Goal: Browse casually: Explore the website without a specific task or goal

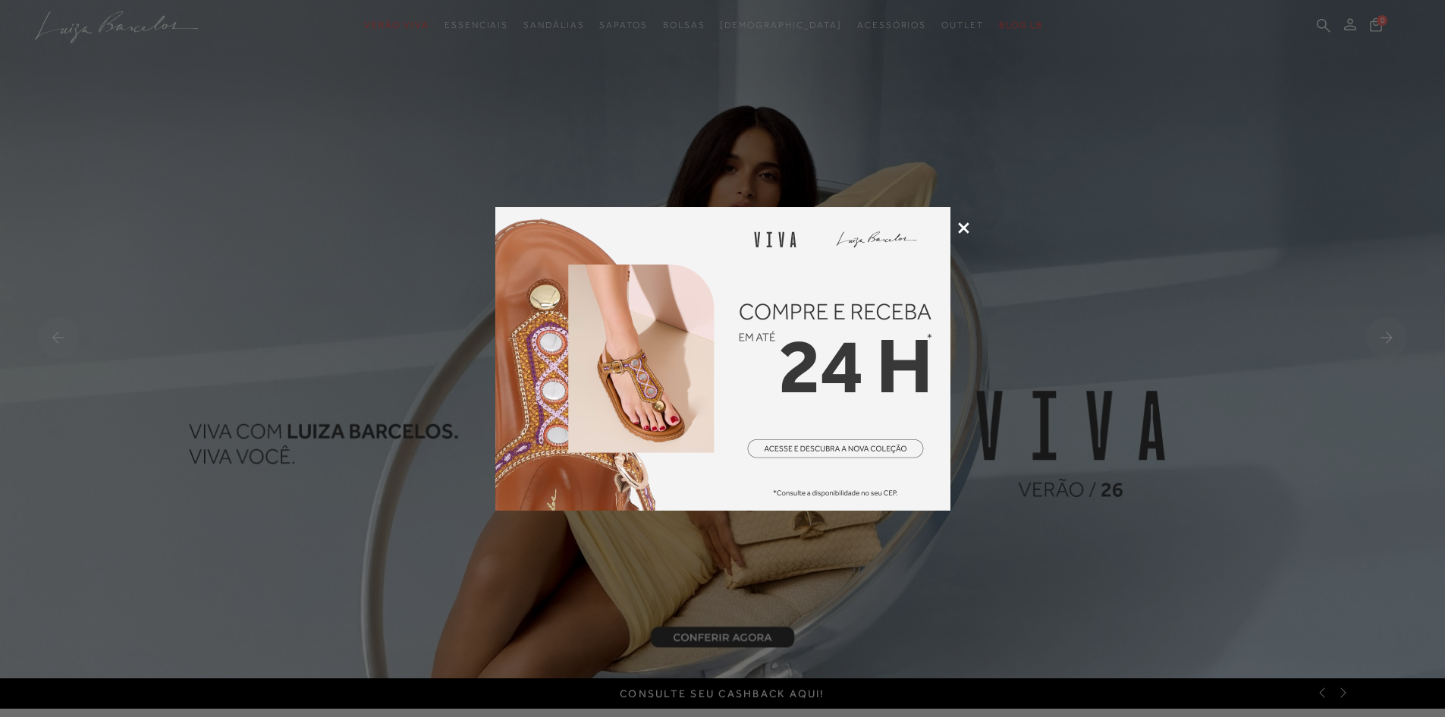
click at [967, 225] on icon at bounding box center [963, 227] width 11 height 11
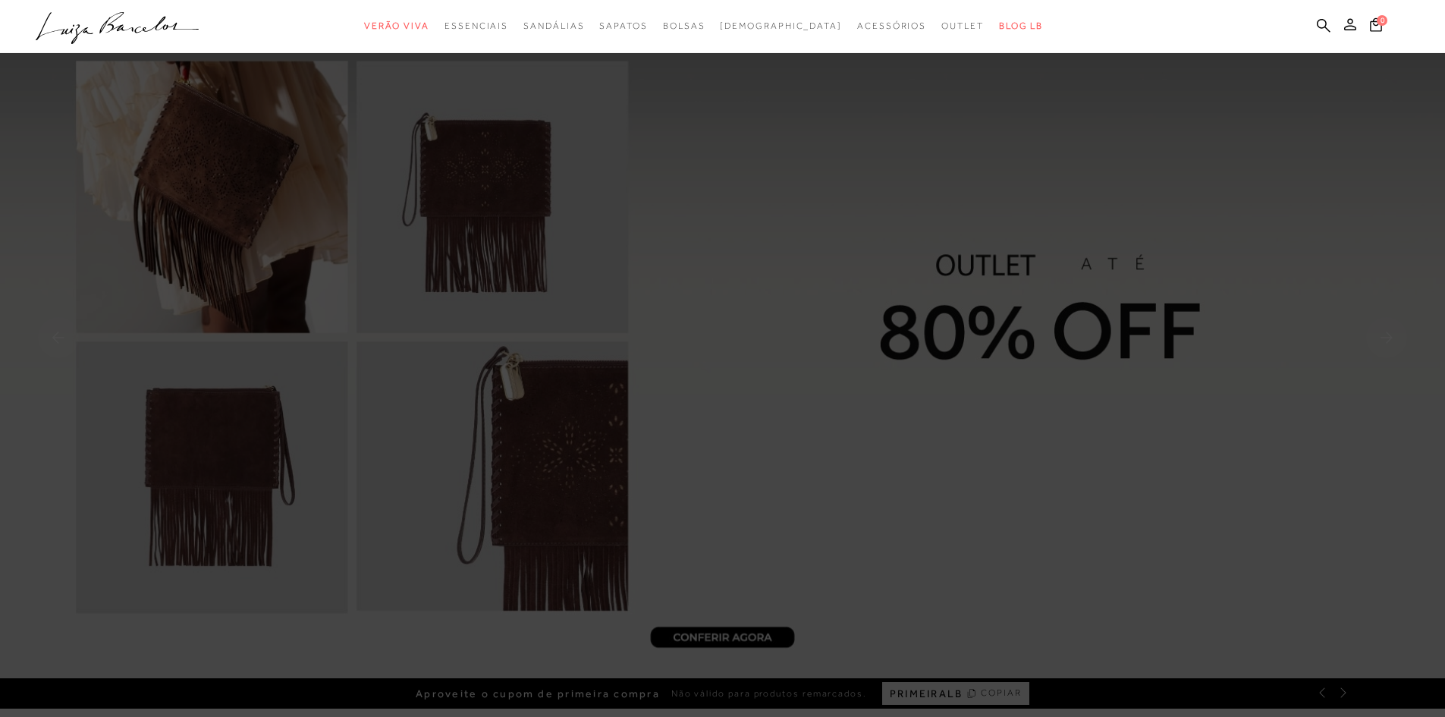
click at [477, 53] on div "categoryHeader .a{fill-rule:evenodd;} Verão Viva Em alta Favoritos das Influenc…" at bounding box center [711, 26] width 1445 height 53
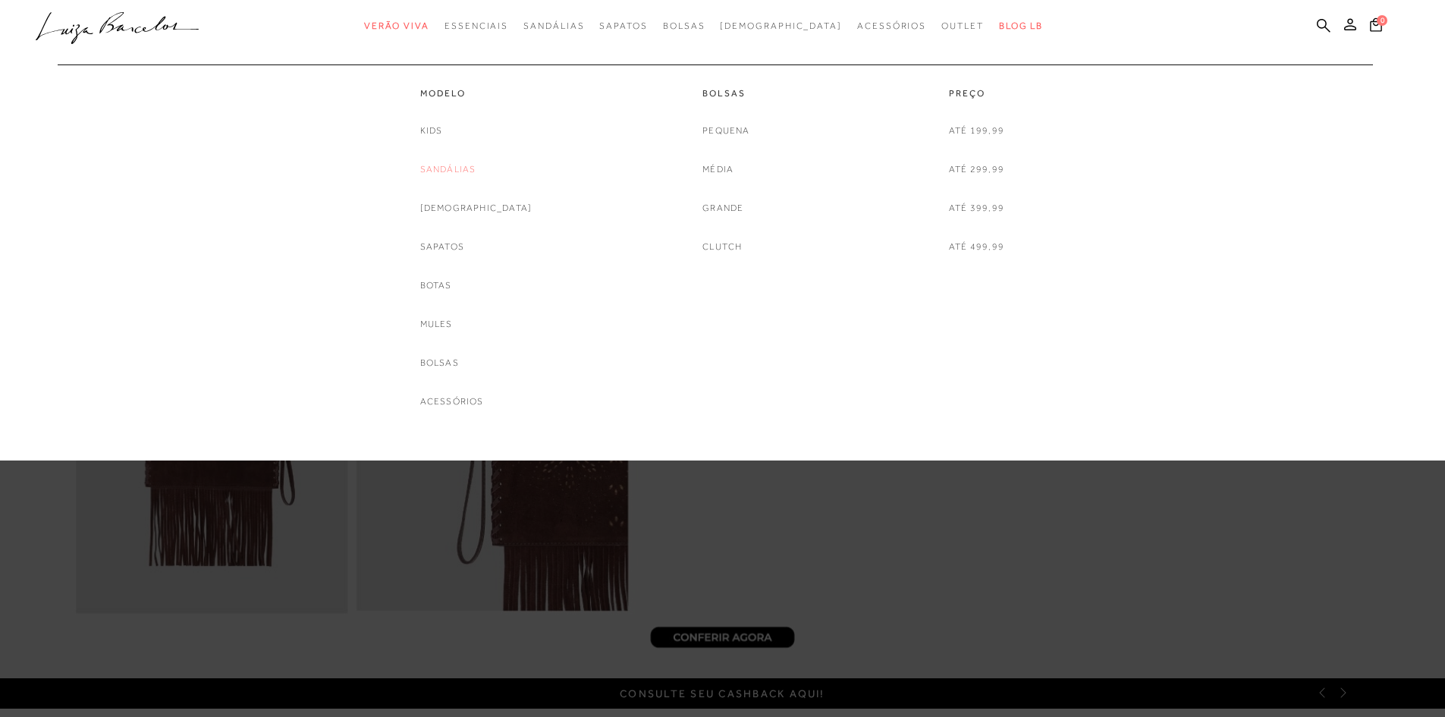
drag, startPoint x: 931, startPoint y: 24, endPoint x: 452, endPoint y: 166, distance: 499.5
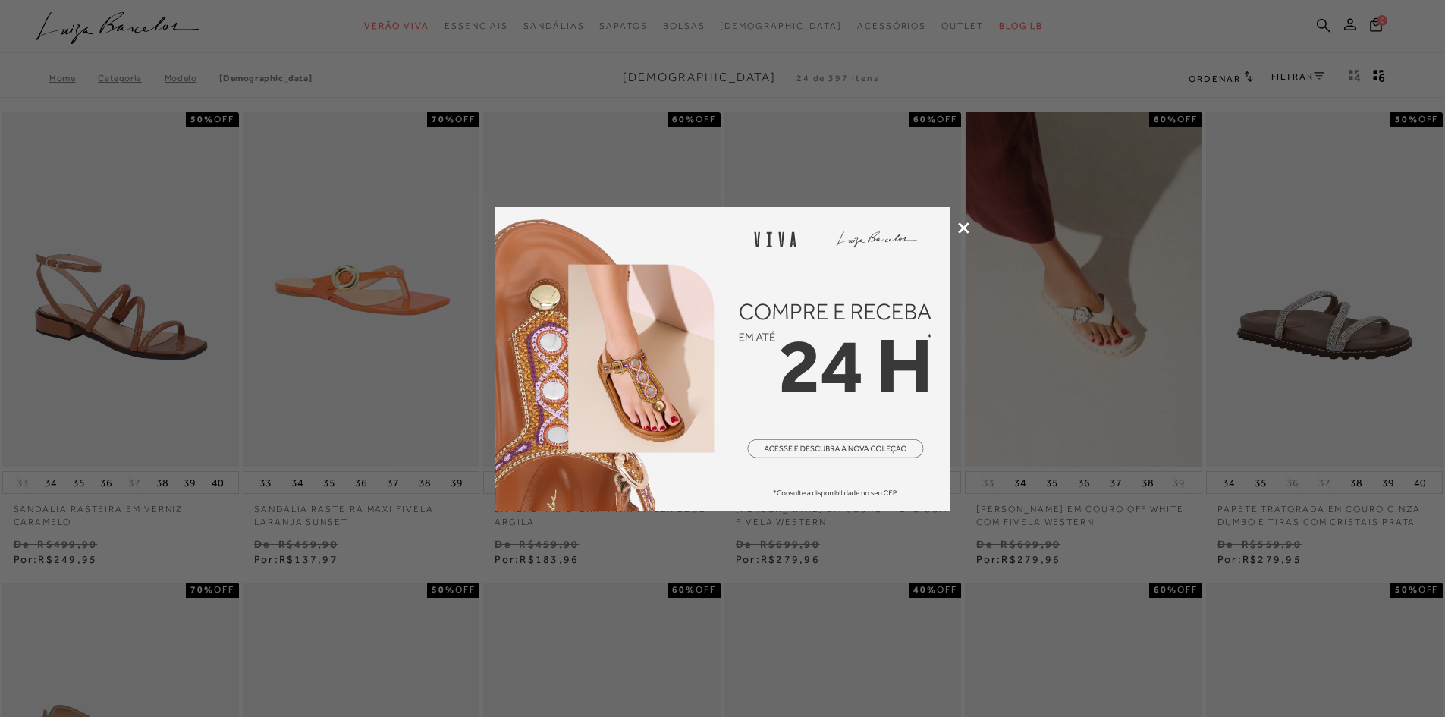
drag, startPoint x: 960, startPoint y: 224, endPoint x: 1017, endPoint y: 253, distance: 63.1
click at [960, 223] on icon at bounding box center [963, 227] width 11 height 11
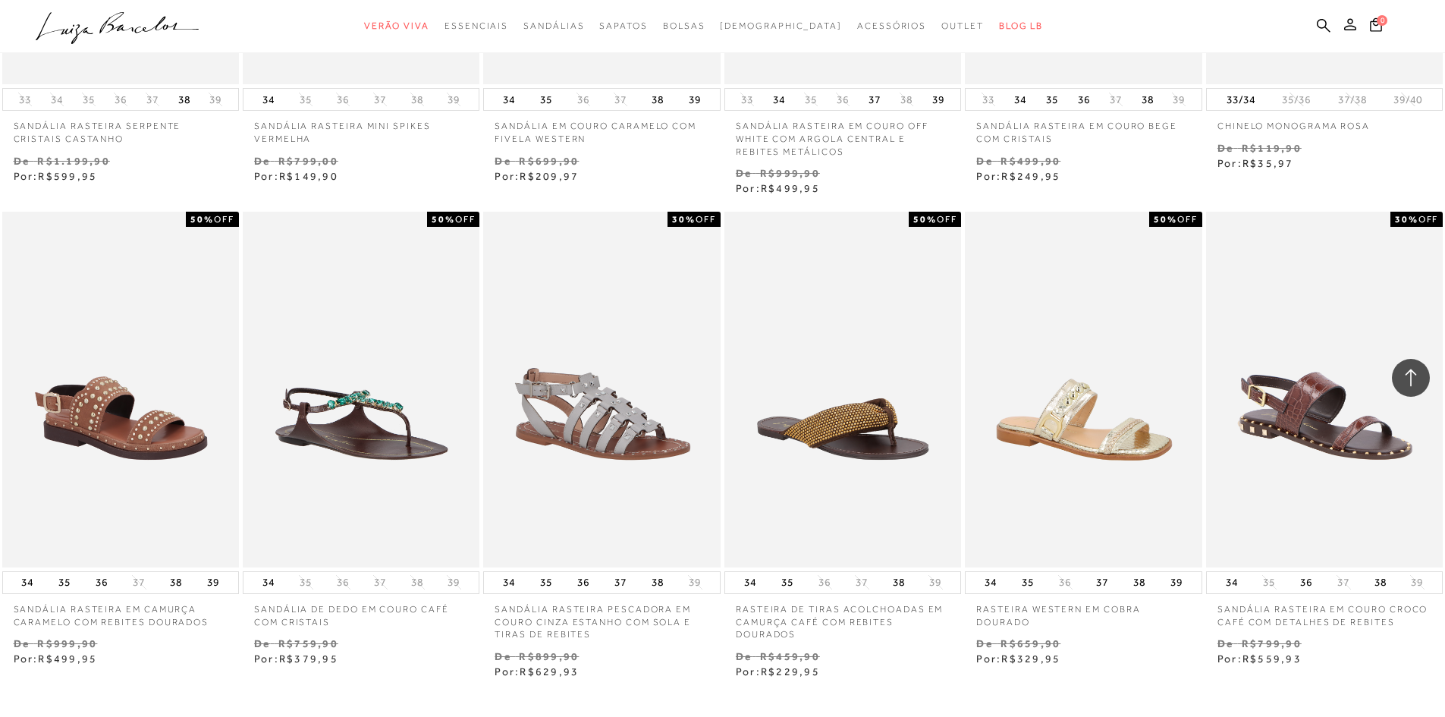
scroll to position [1429, 0]
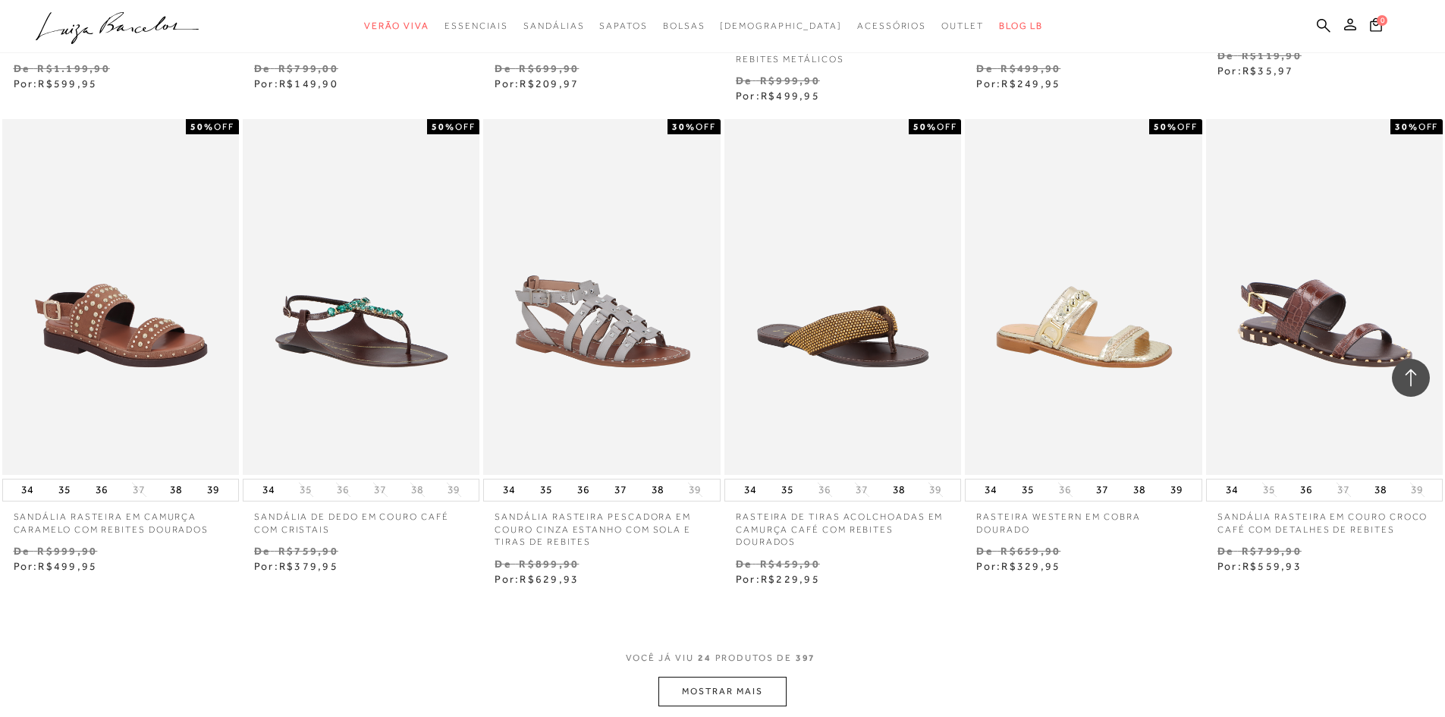
click at [724, 684] on button "MOSTRAR MAIS" at bounding box center [721, 692] width 127 height 30
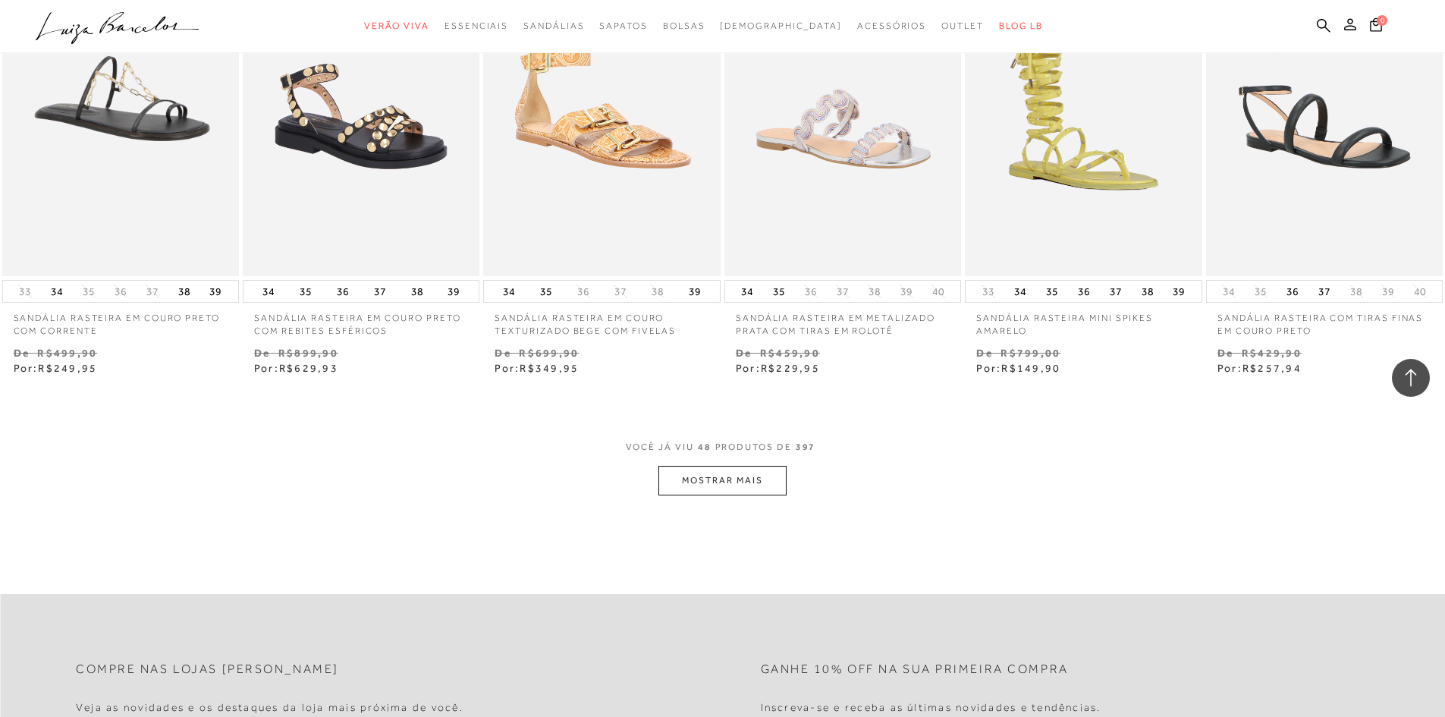
scroll to position [3553, 0]
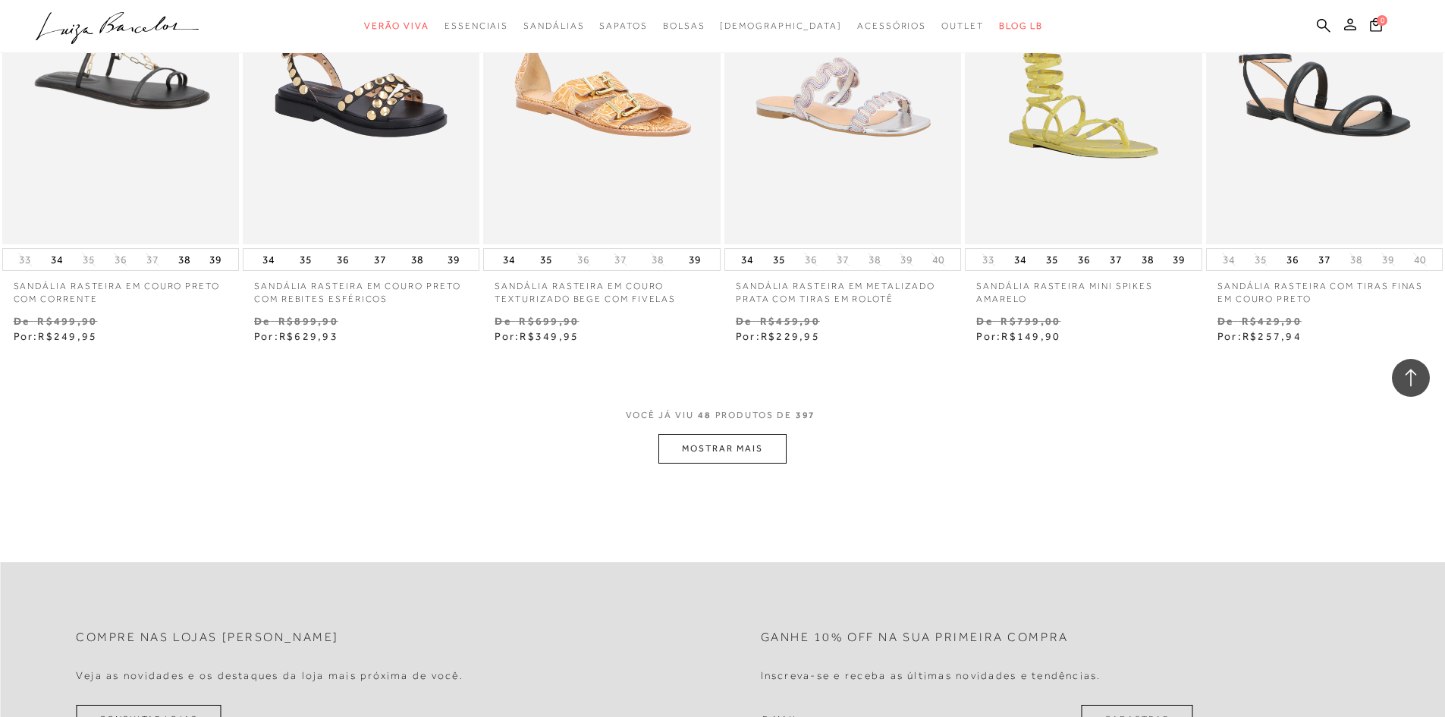
click at [758, 464] on button "MOSTRAR MAIS" at bounding box center [721, 449] width 127 height 30
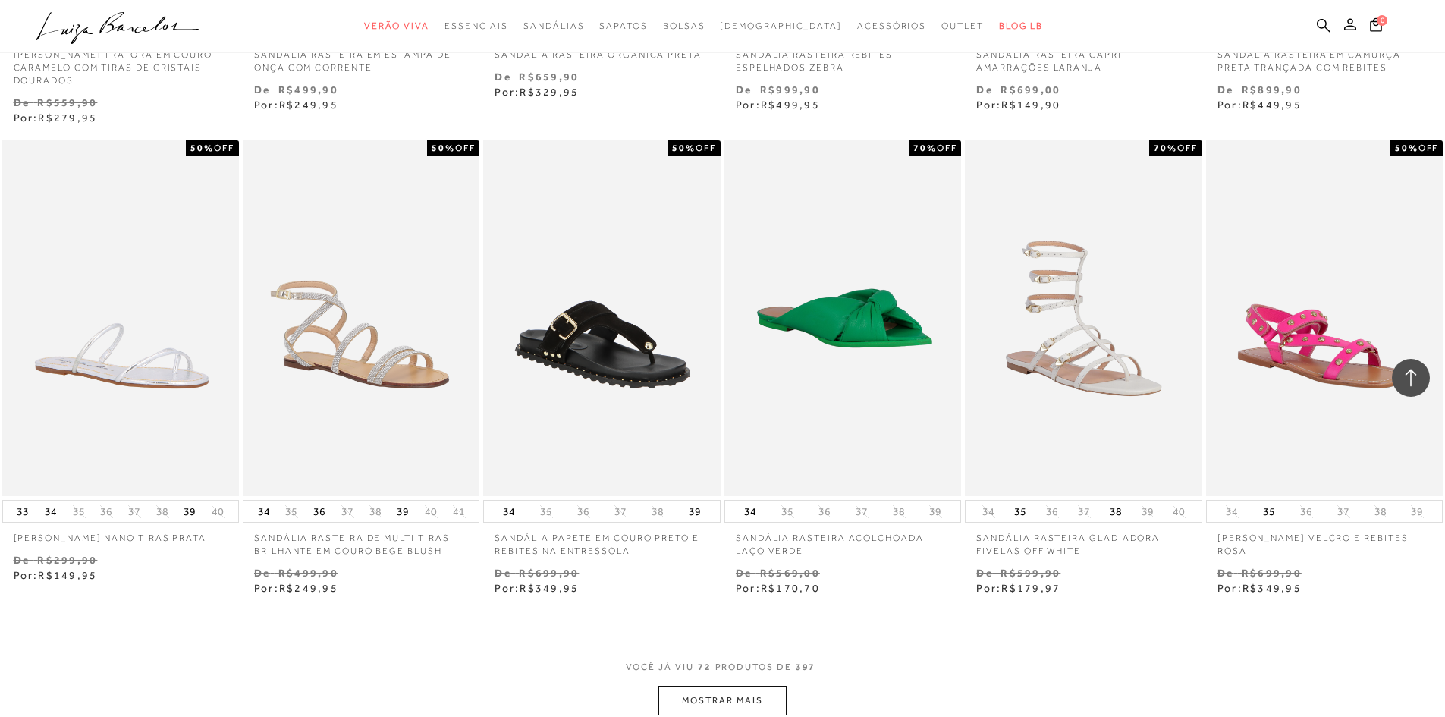
scroll to position [5222, 0]
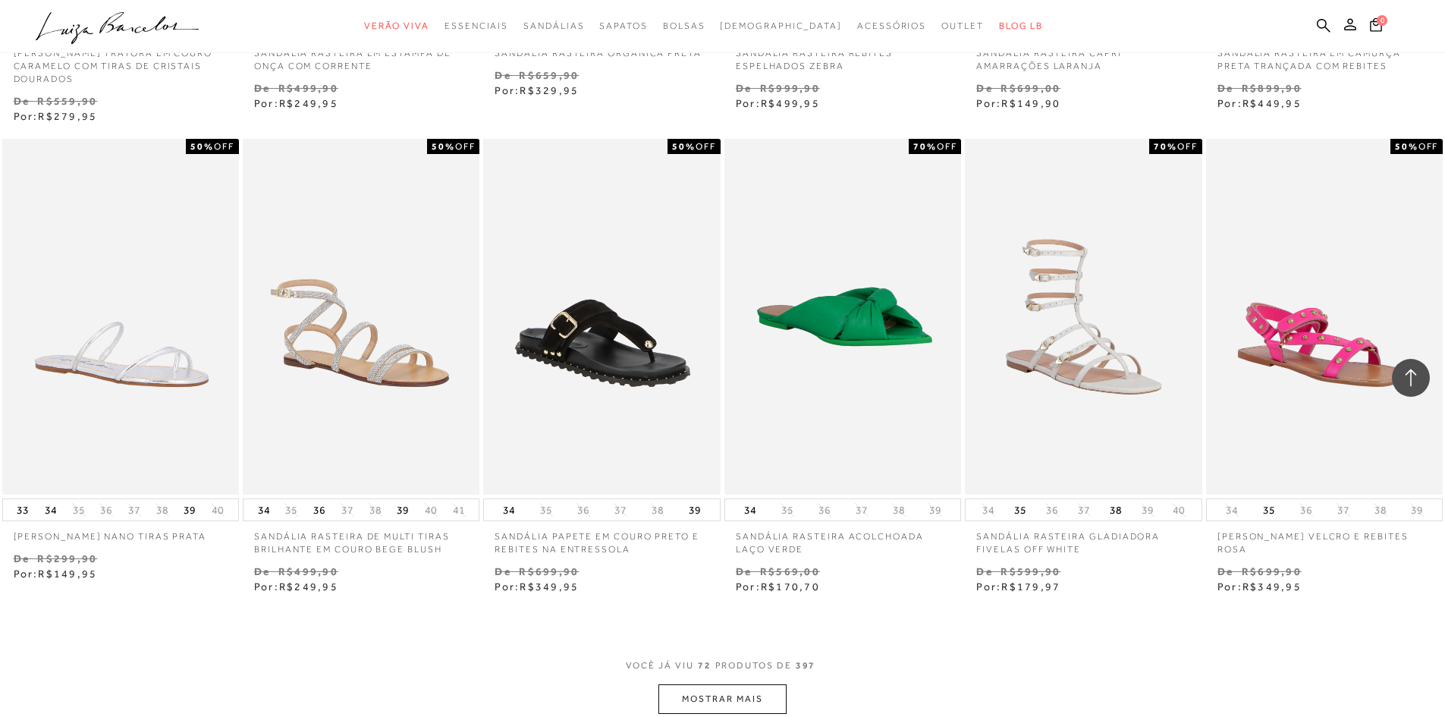
click at [748, 701] on button "MOSTRAR MAIS" at bounding box center [721, 699] width 127 height 30
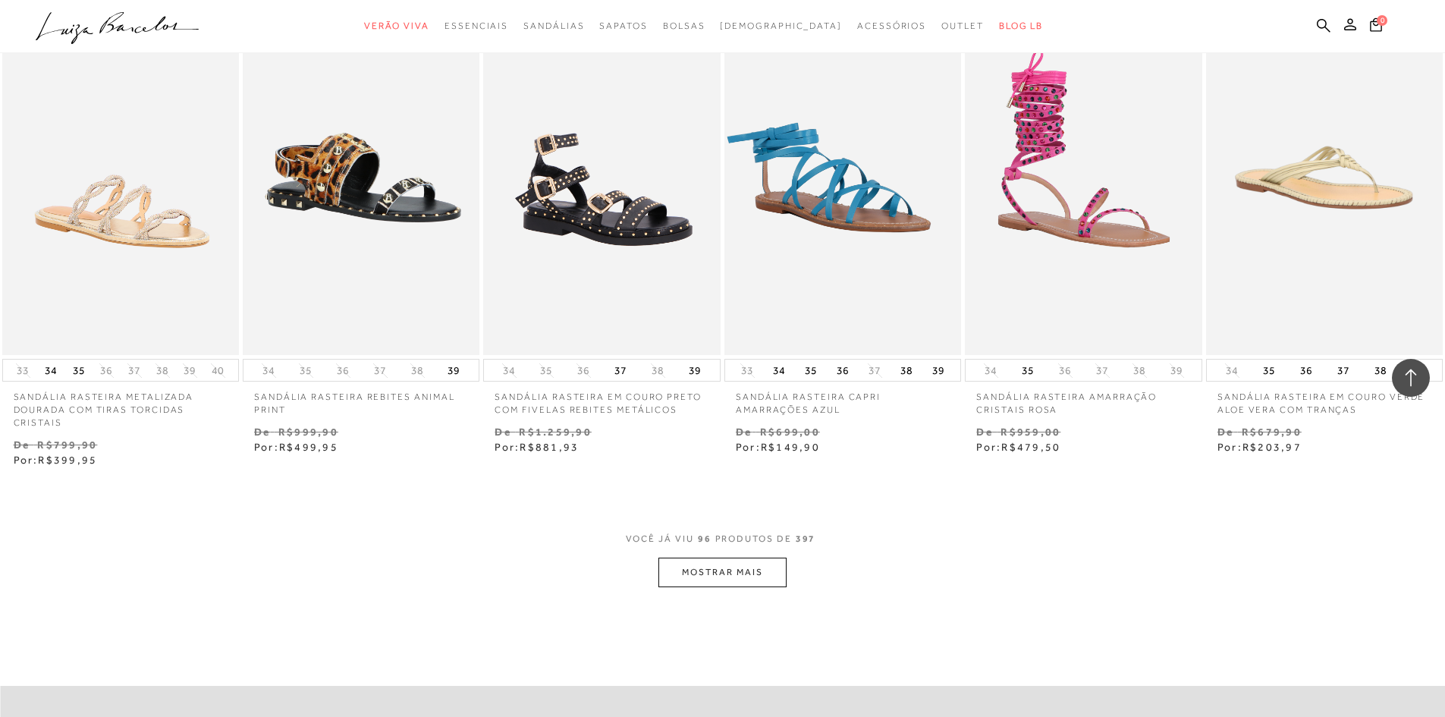
scroll to position [7271, 0]
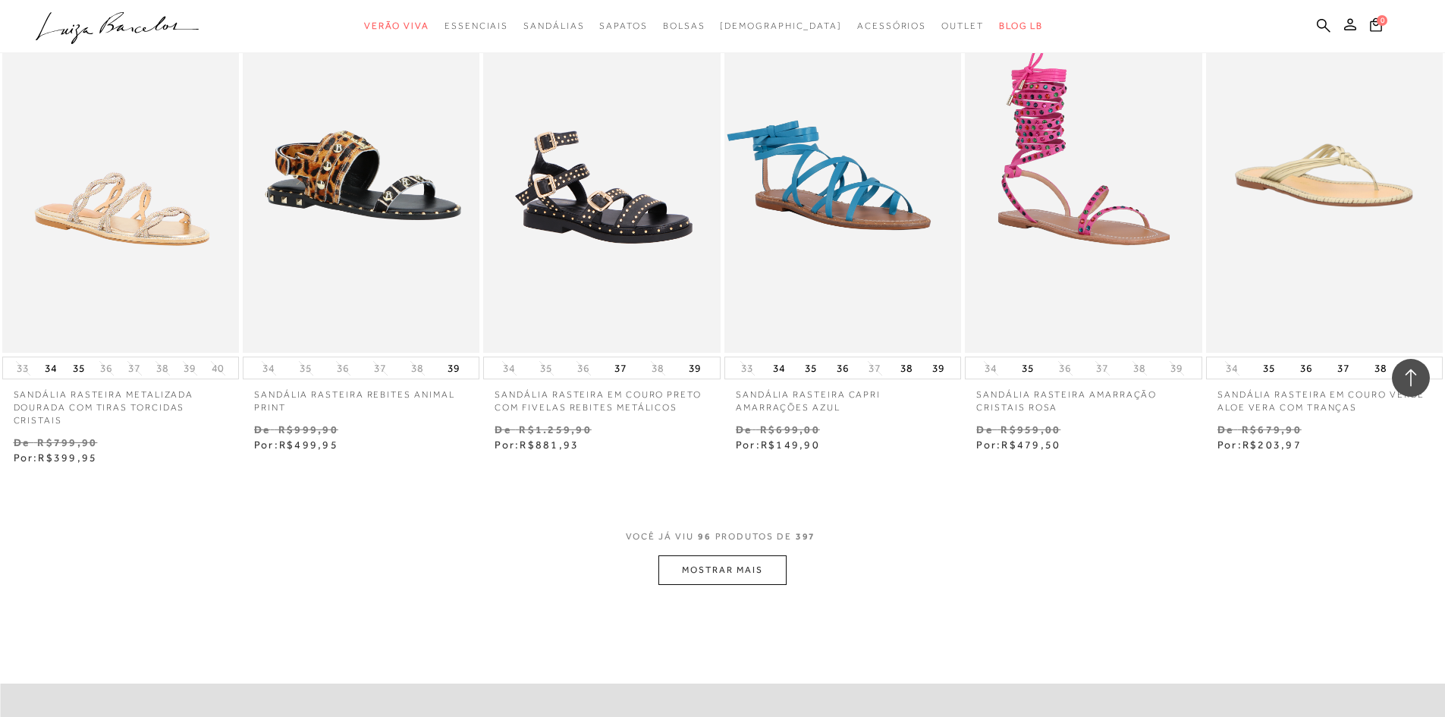
click at [718, 574] on button "MOSTRAR MAIS" at bounding box center [721, 570] width 127 height 30
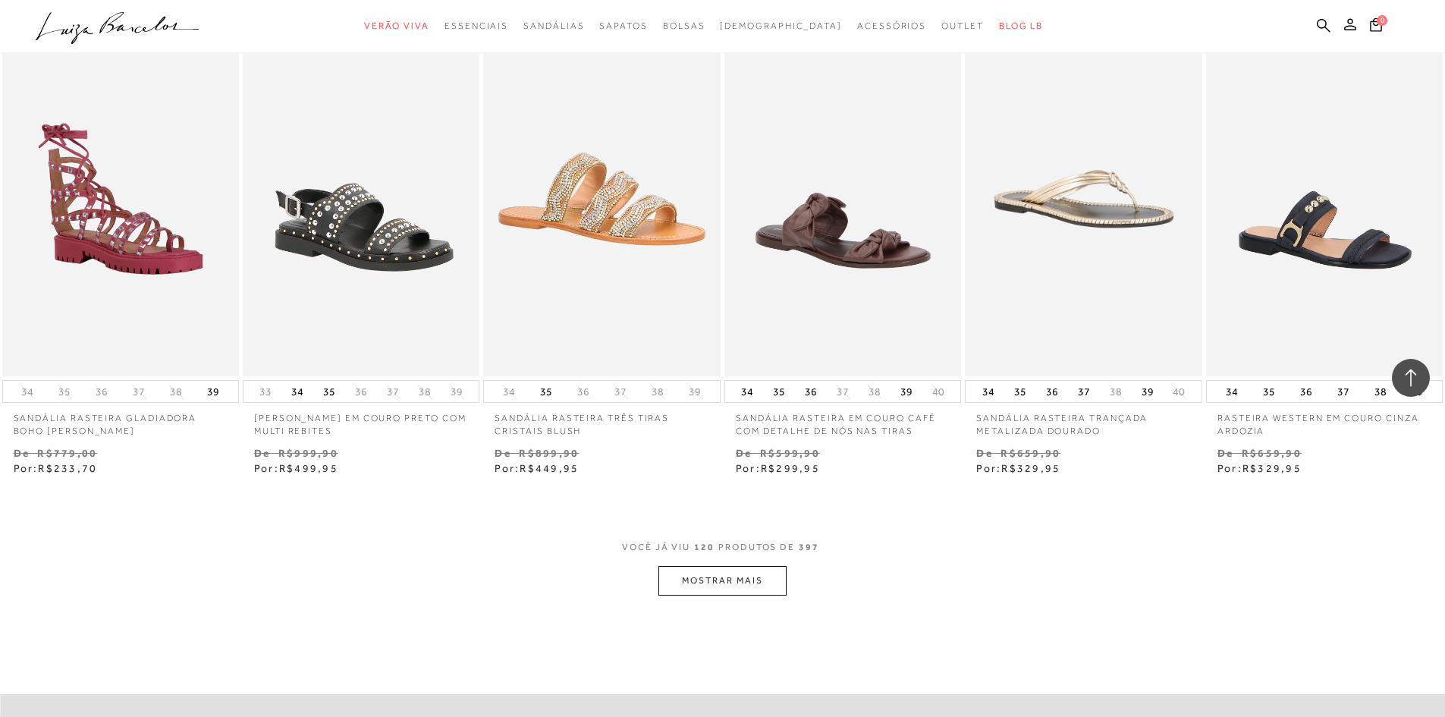
scroll to position [9167, 0]
click at [736, 583] on button "MOSTRAR MAIS" at bounding box center [721, 580] width 127 height 30
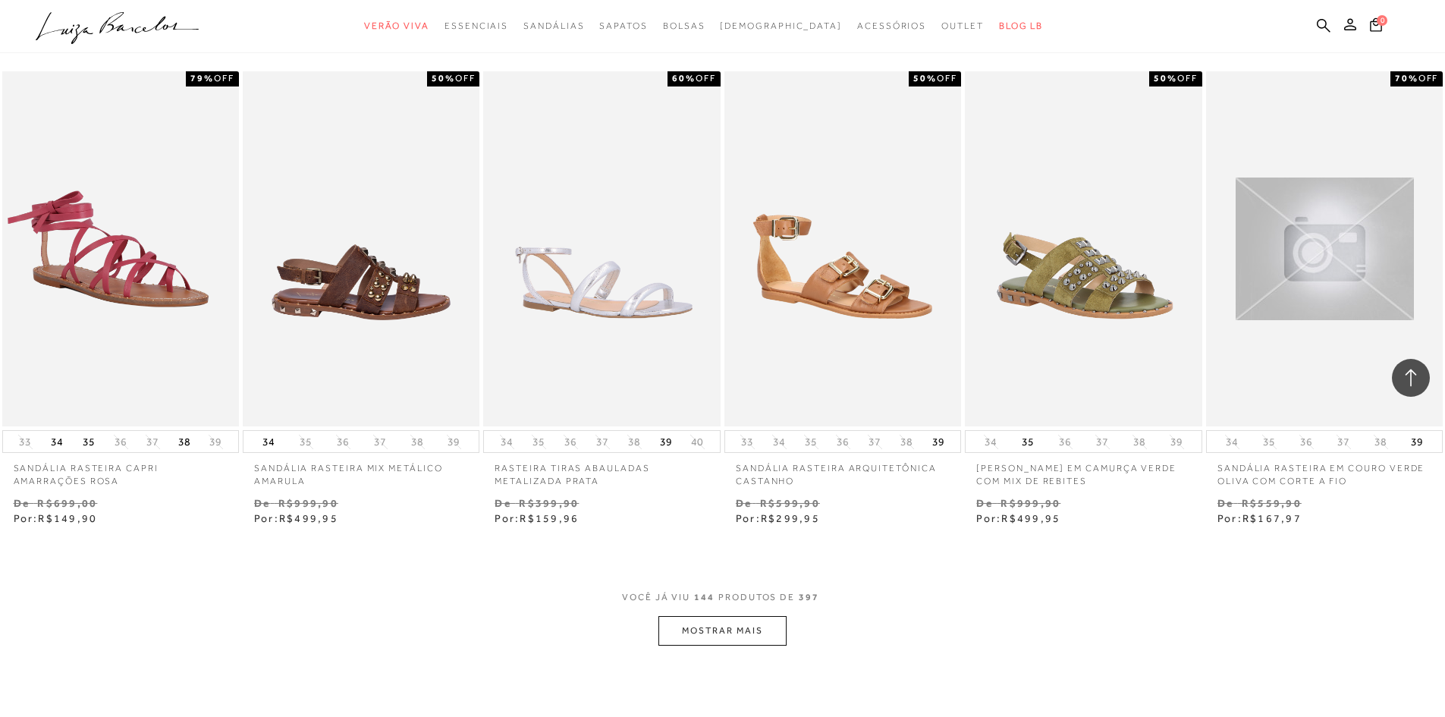
scroll to position [11064, 0]
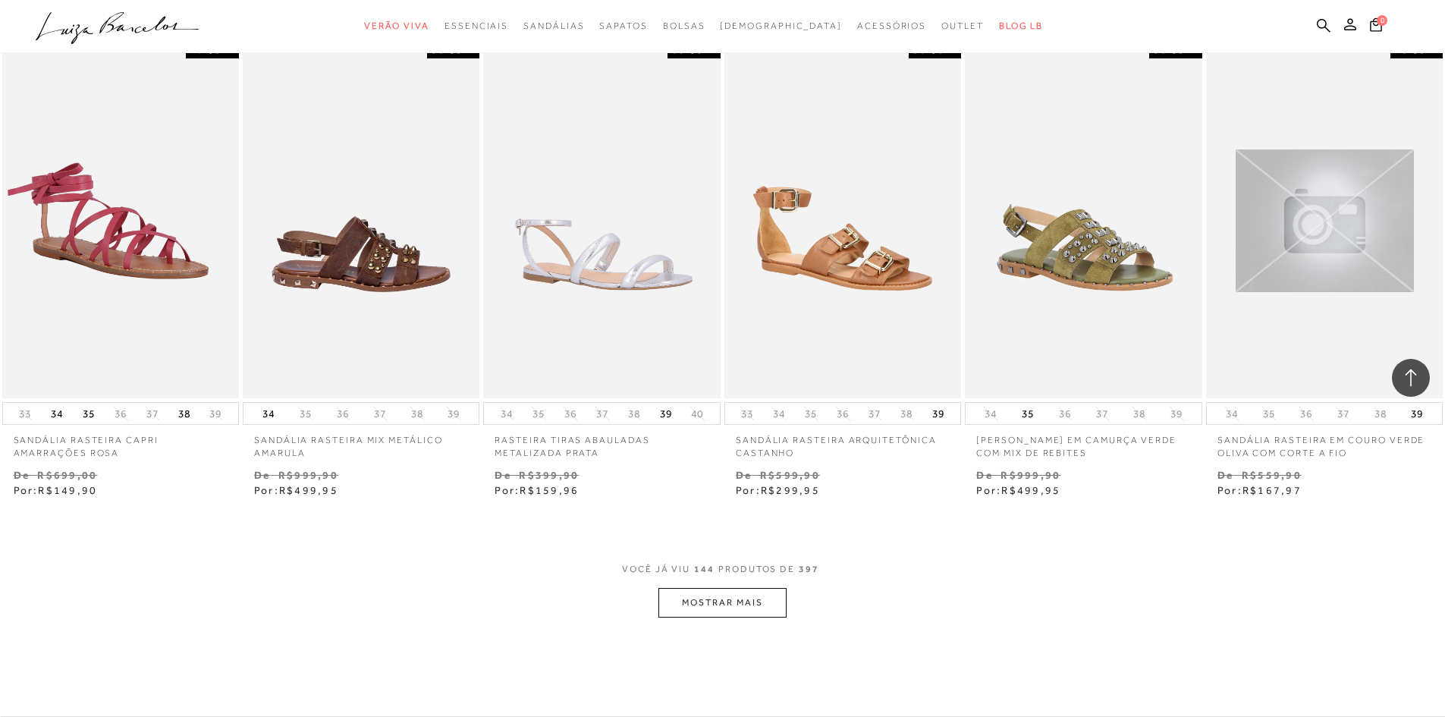
click at [733, 608] on button "MOSTRAR MAIS" at bounding box center [721, 603] width 127 height 30
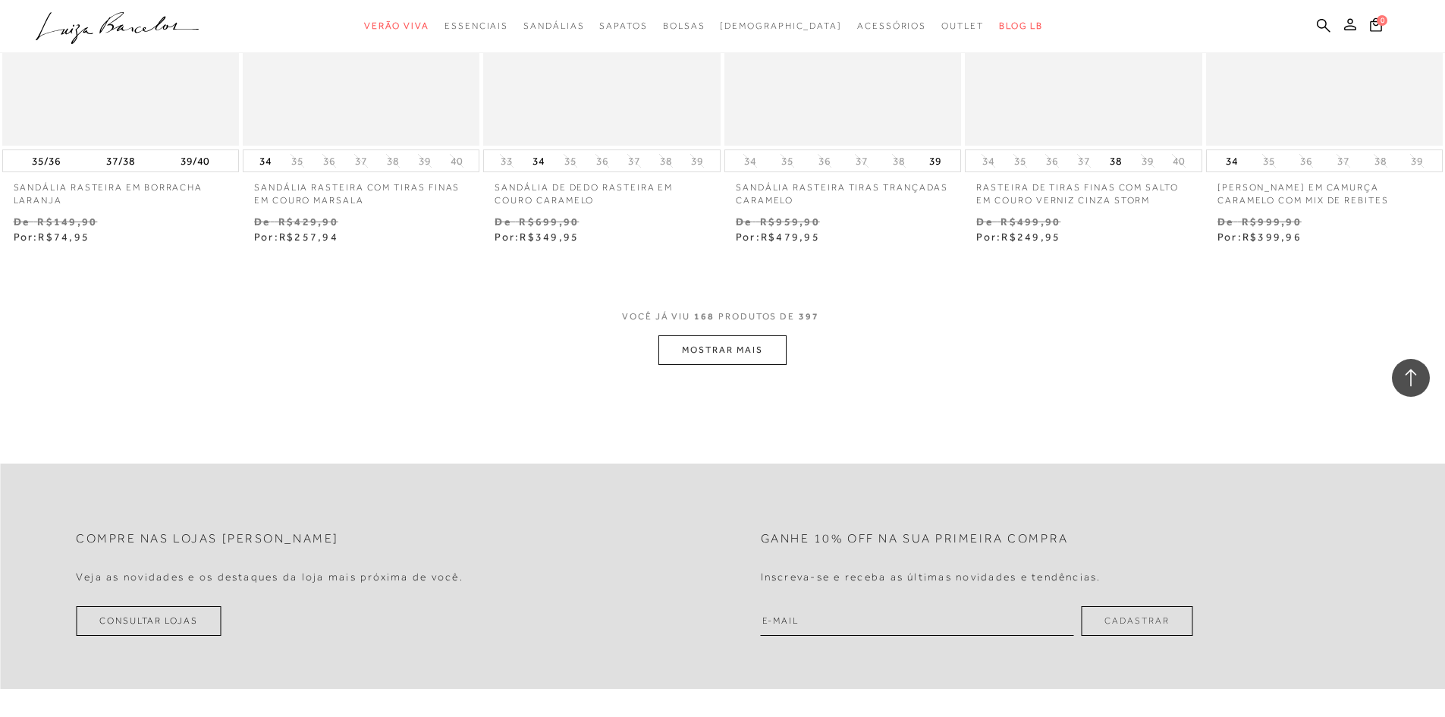
scroll to position [13264, 0]
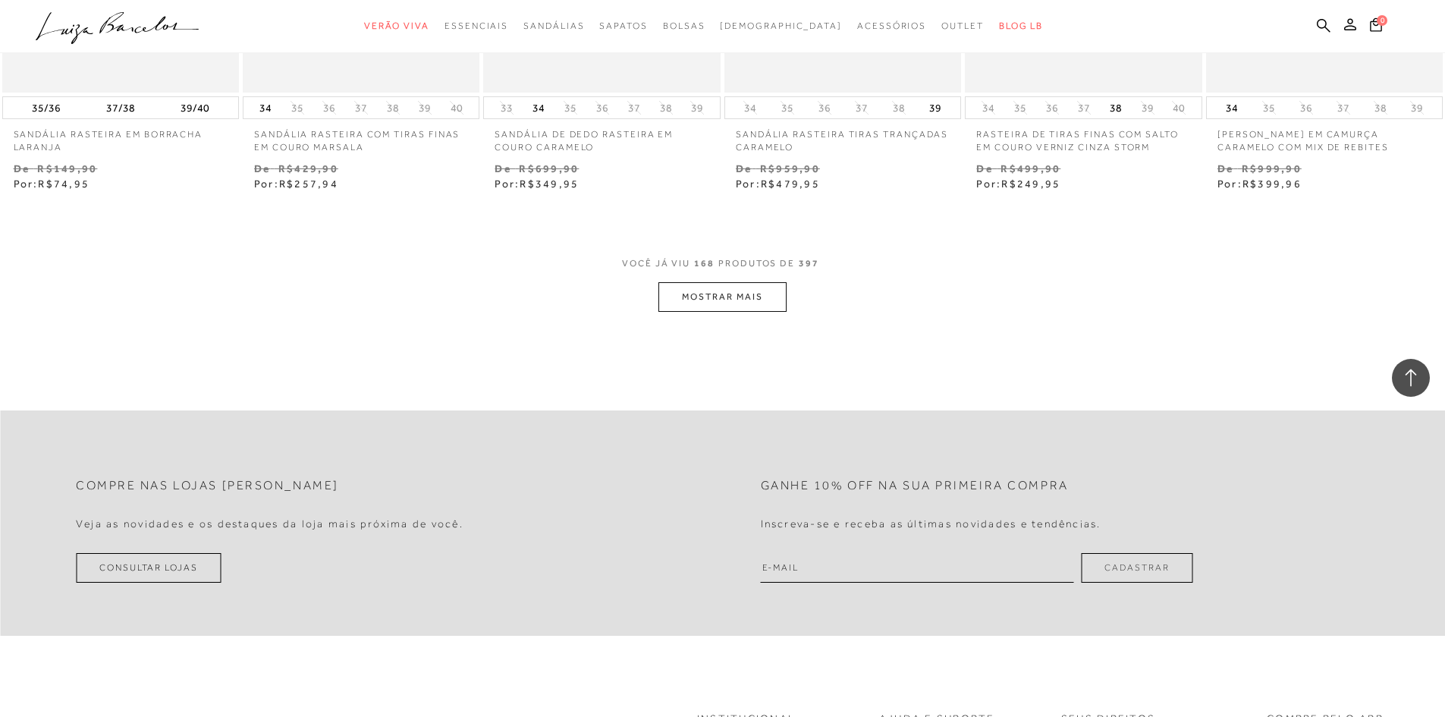
drag, startPoint x: 708, startPoint y: 284, endPoint x: 703, endPoint y: 300, distance: 16.6
click at [707, 282] on span "VOCÊ JÁ VIU 168 PRODUTOS DE 397" at bounding box center [722, 268] width 201 height 27
click at [702, 305] on button "MOSTRAR MAIS" at bounding box center [721, 297] width 127 height 30
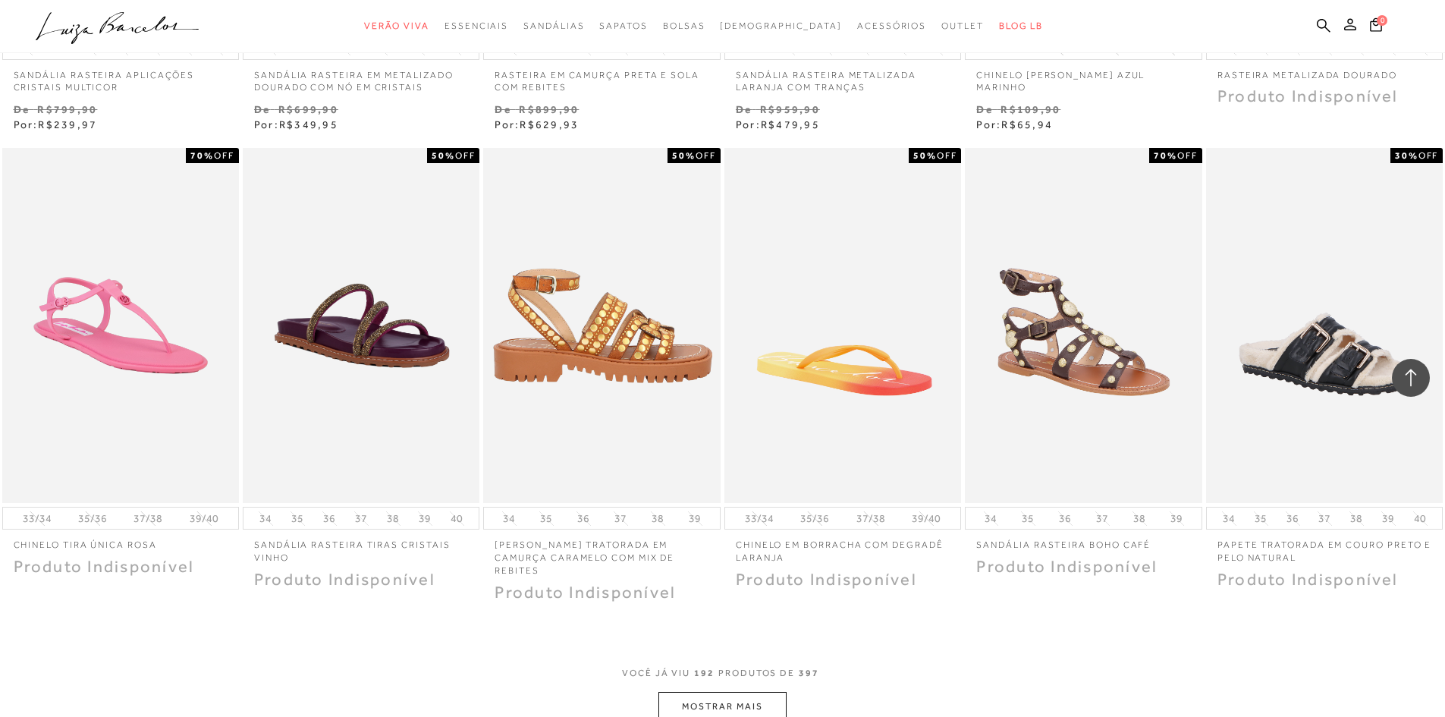
scroll to position [14781, 0]
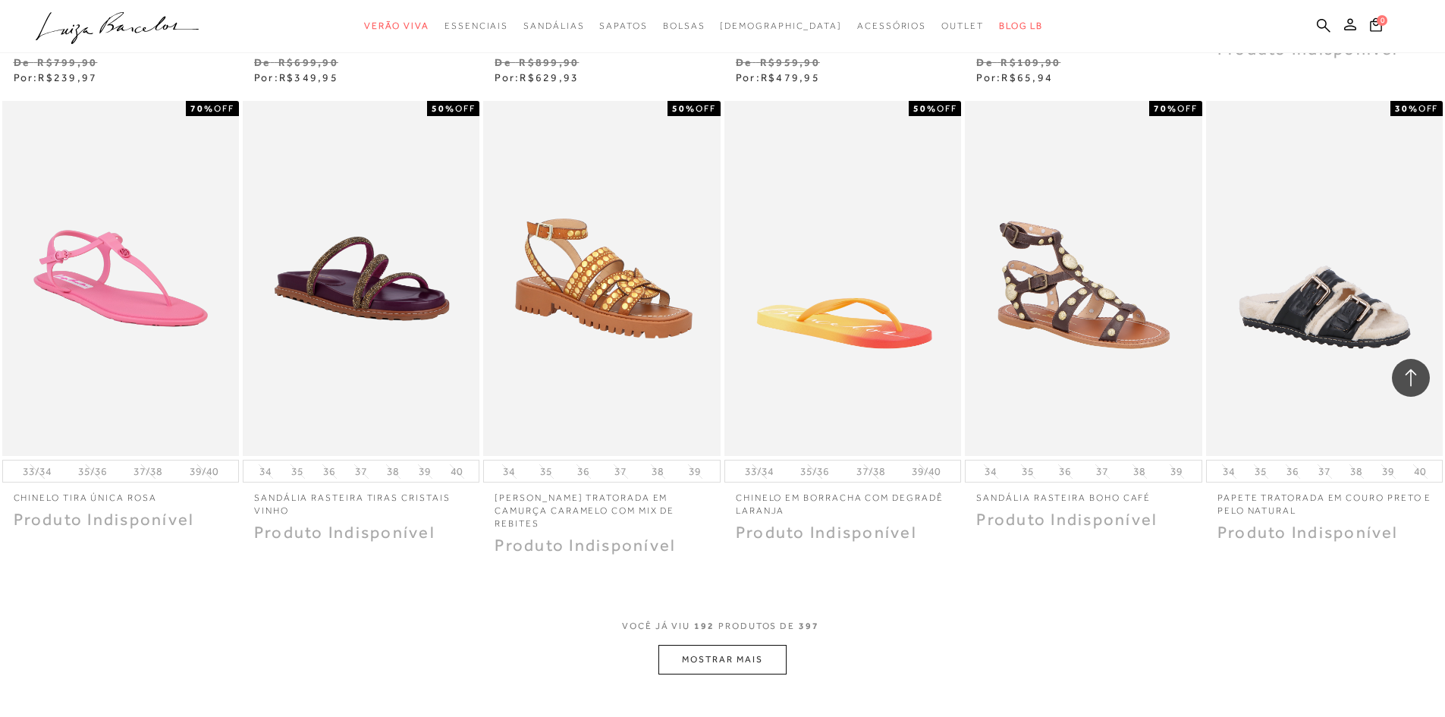
click at [755, 656] on button "MOSTRAR MAIS" at bounding box center [721, 660] width 127 height 30
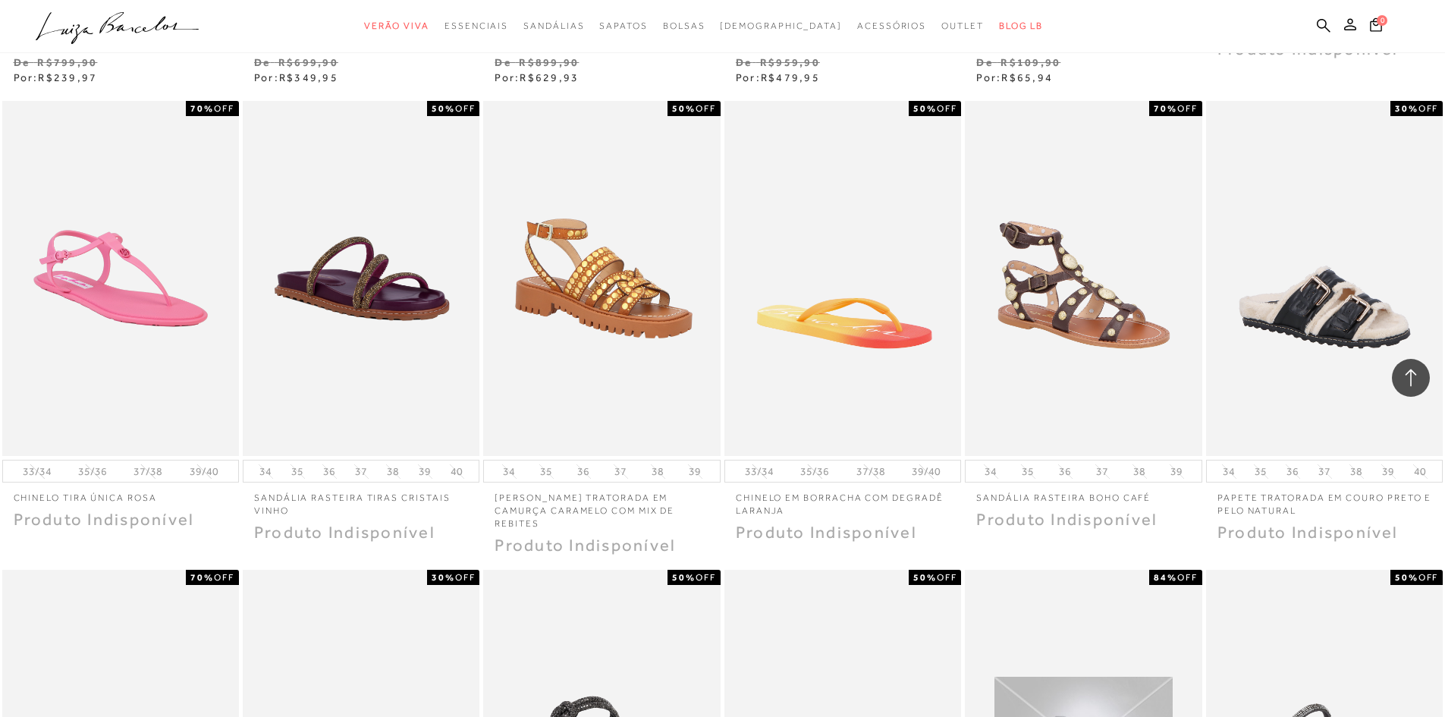
scroll to position [16905, 0]
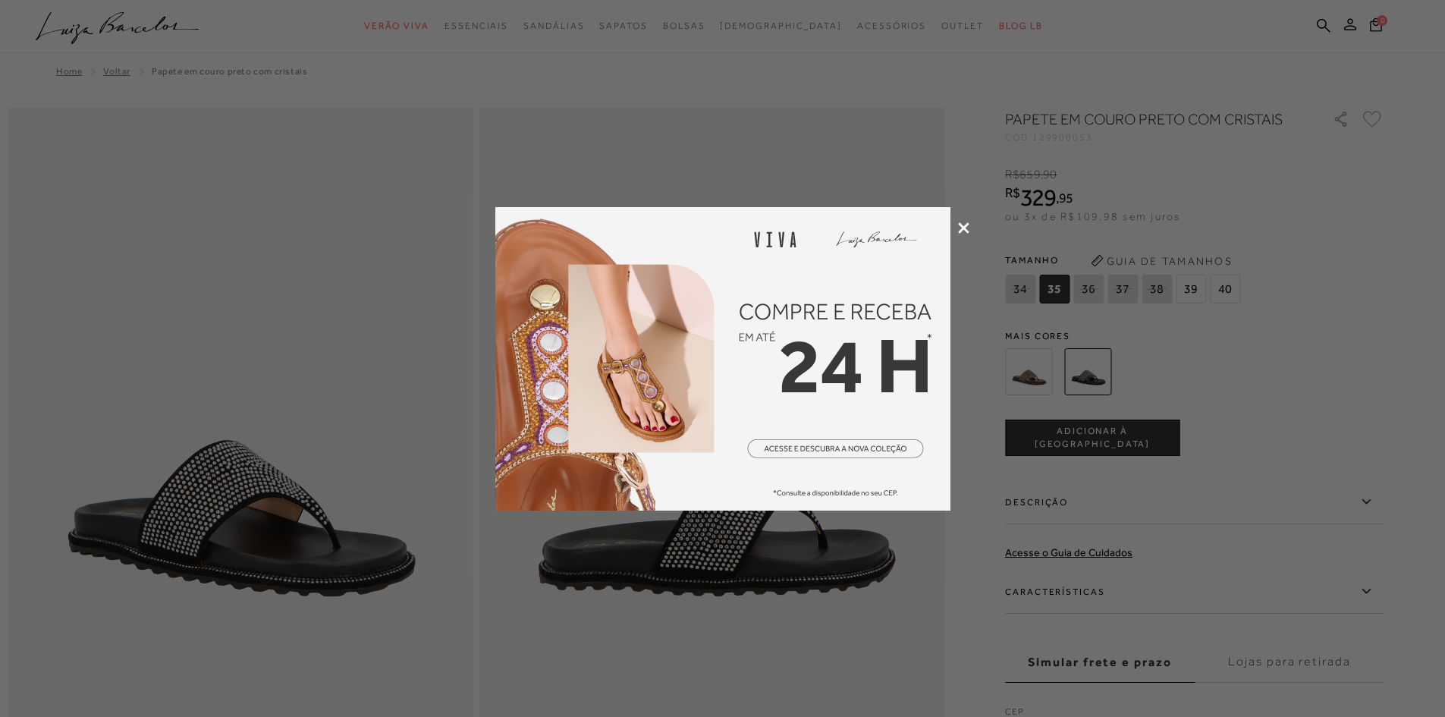
click at [963, 224] on icon at bounding box center [963, 227] width 11 height 11
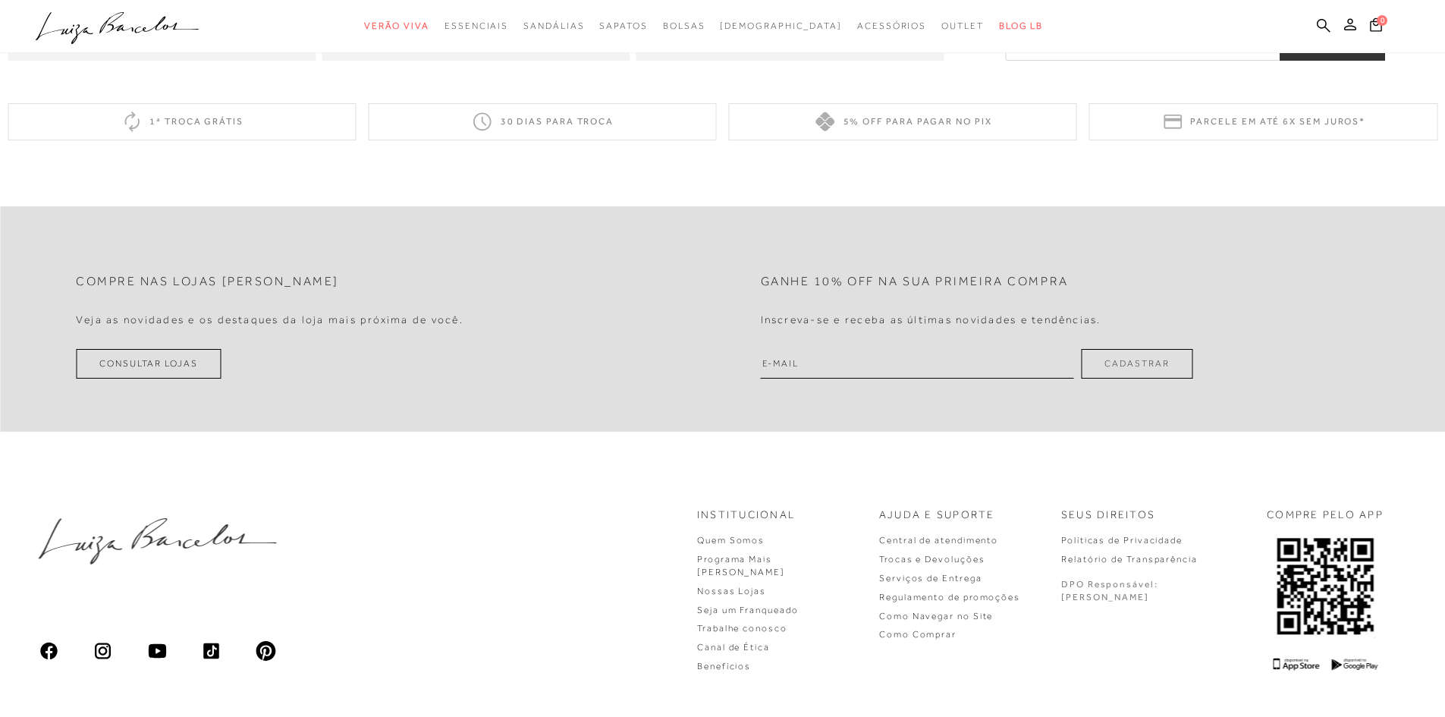
scroll to position [759, 0]
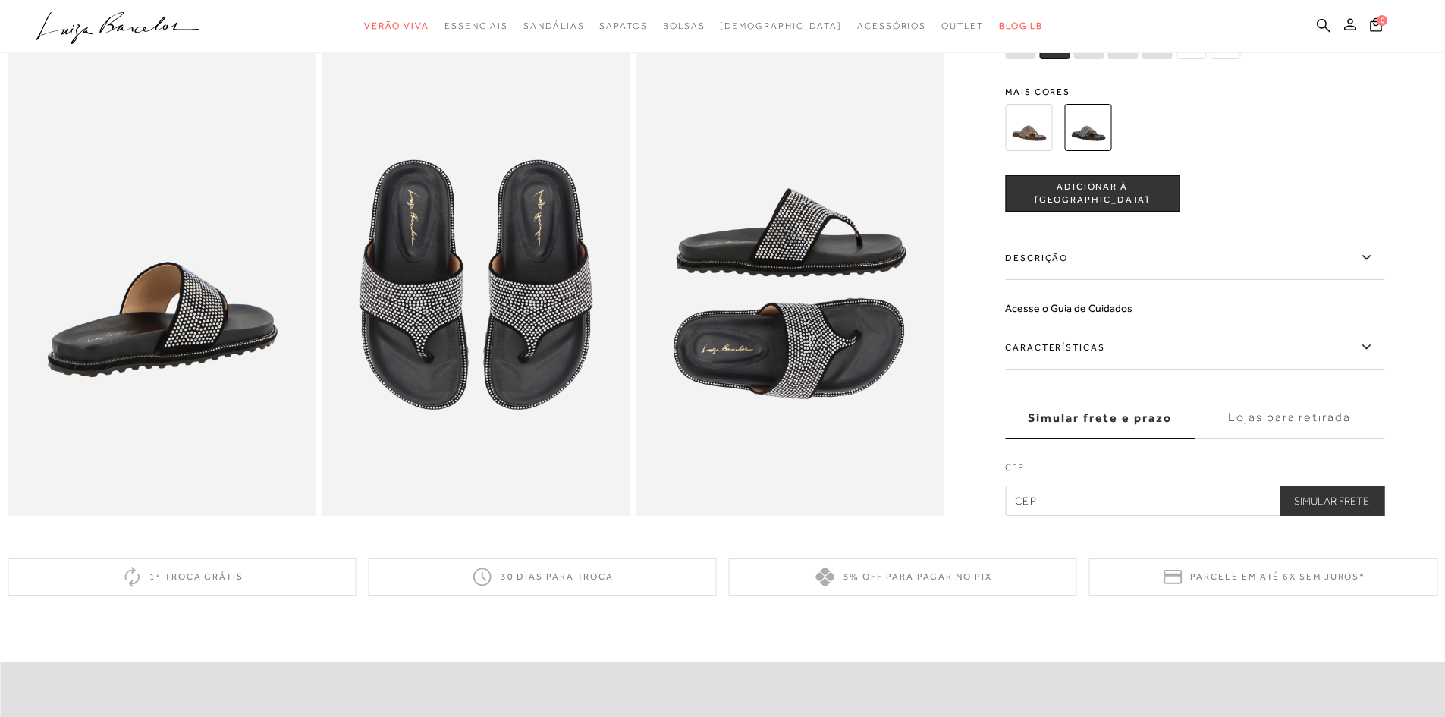
click at [1045, 143] on img at bounding box center [1028, 127] width 47 height 47
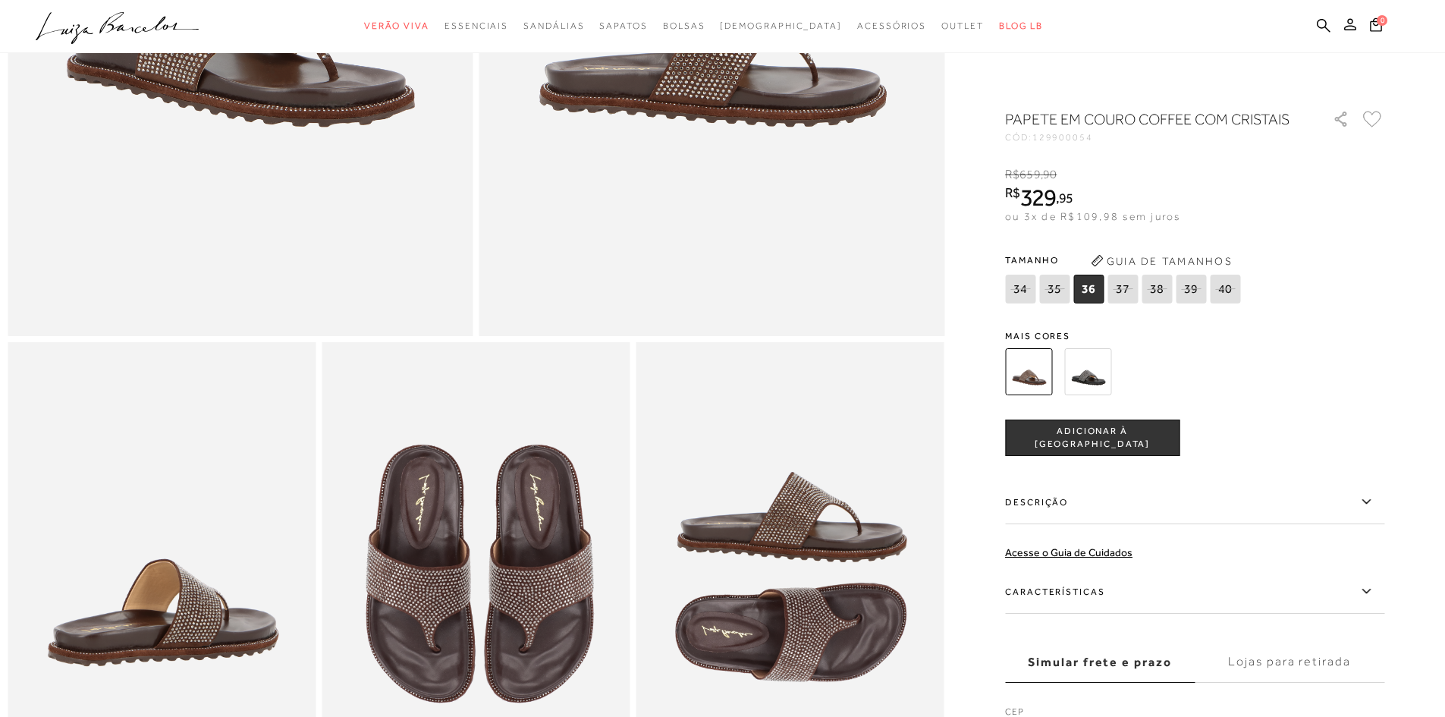
scroll to position [448, 0]
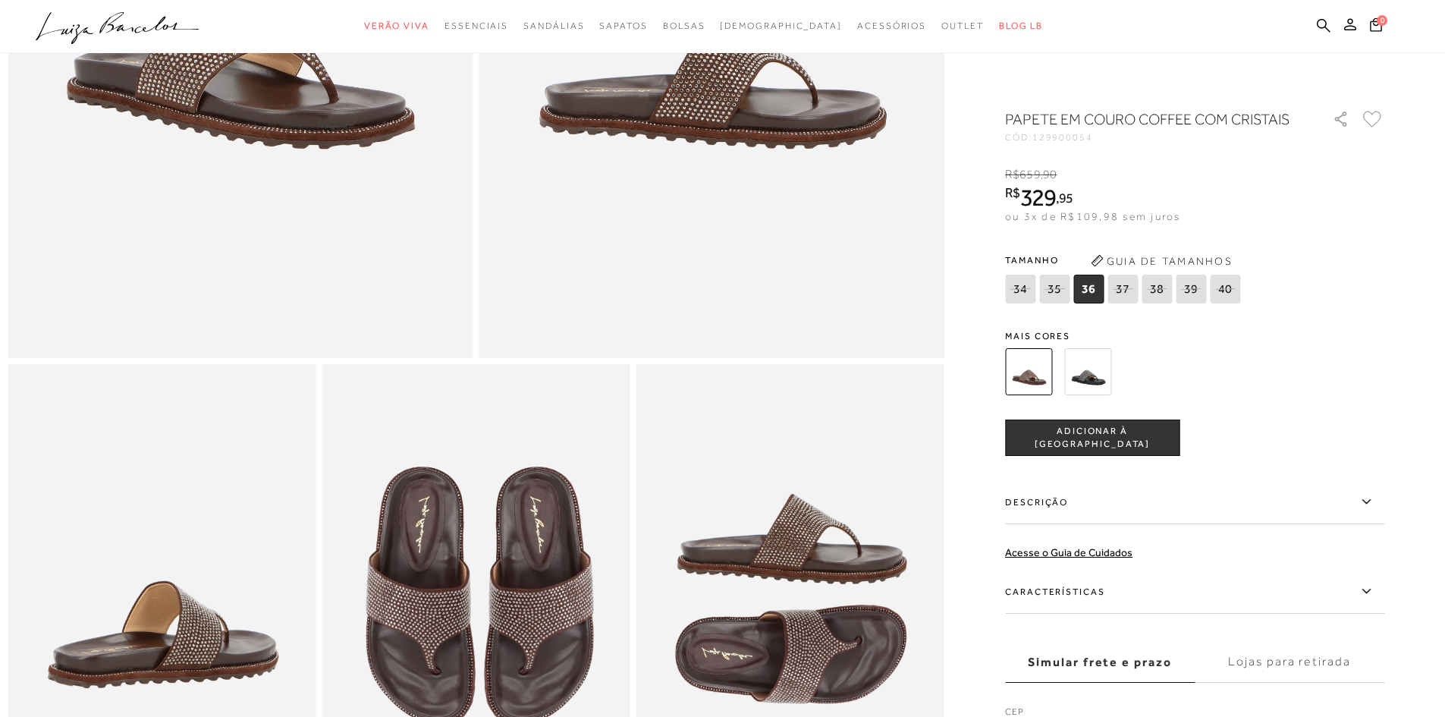
click at [1105, 395] on img at bounding box center [1087, 371] width 47 height 47
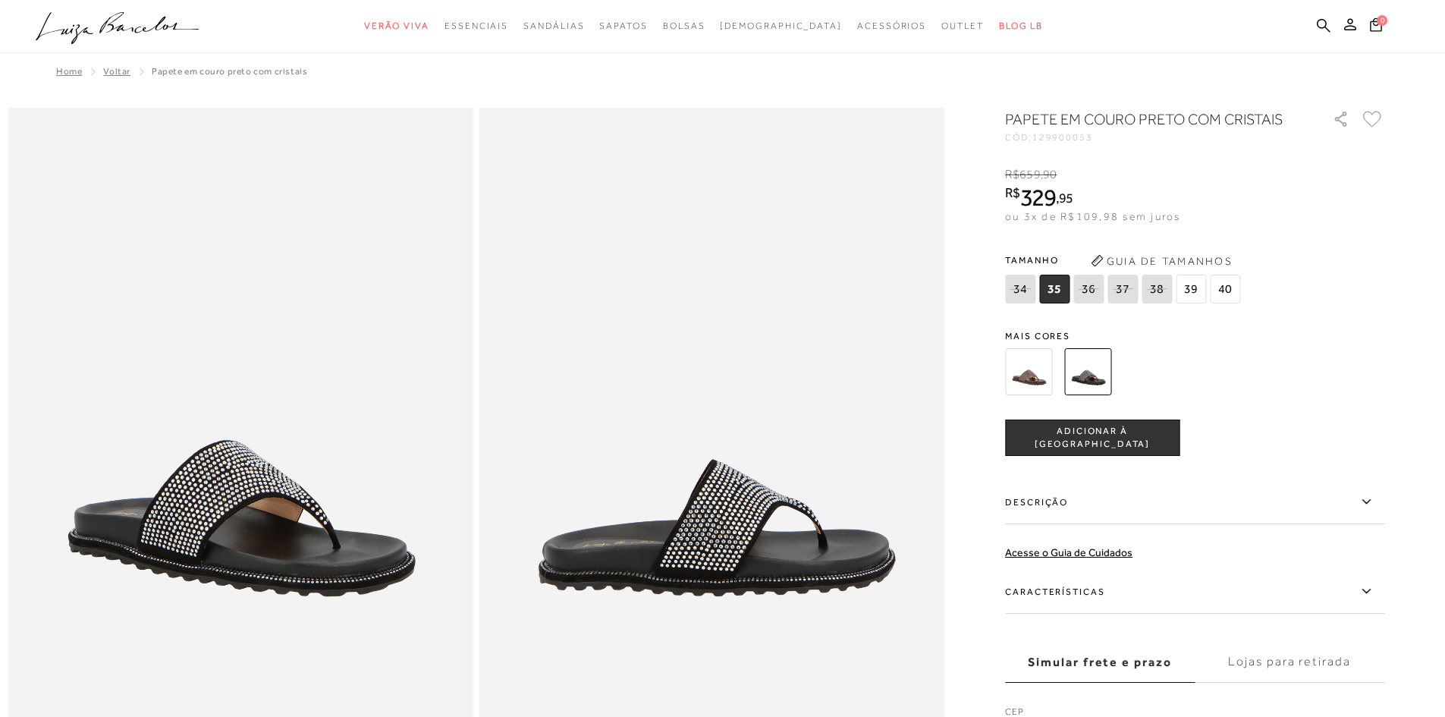
click at [1039, 380] on img at bounding box center [1028, 371] width 47 height 47
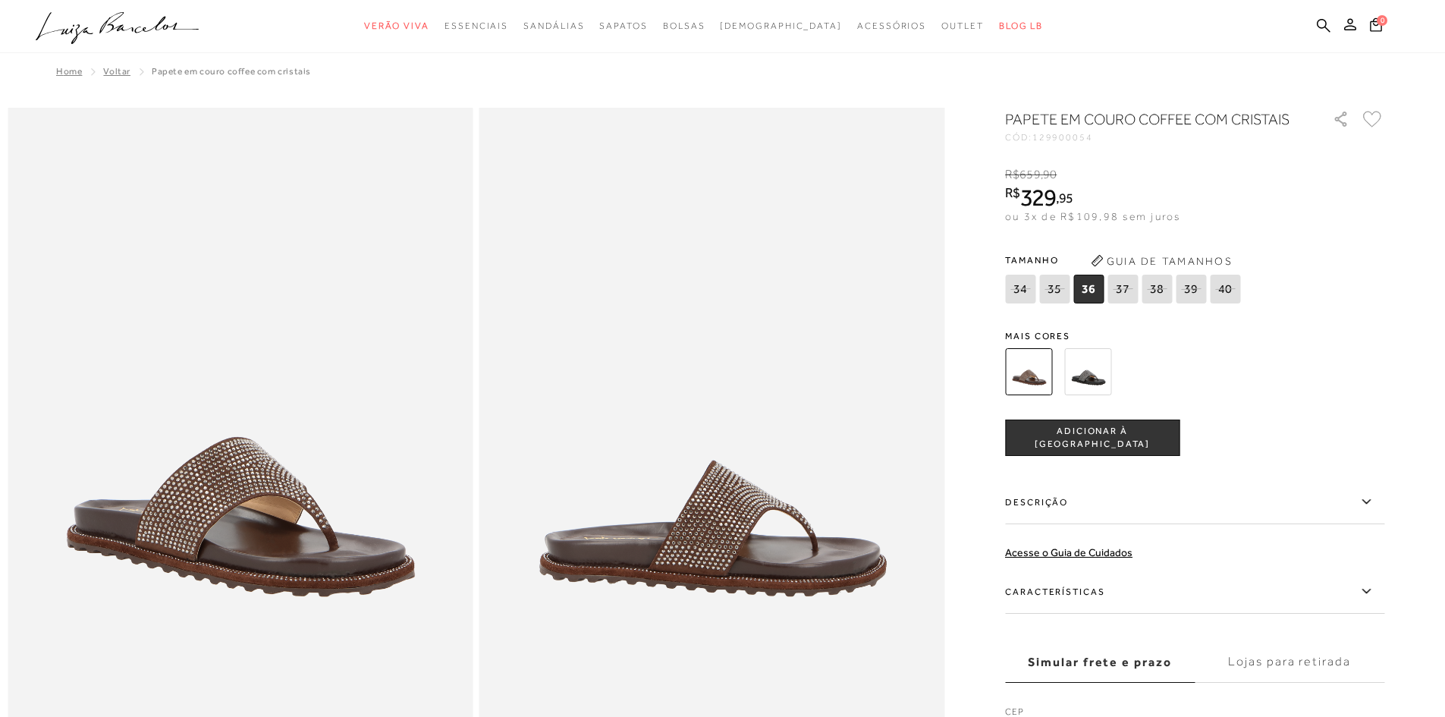
click at [1096, 393] on img at bounding box center [1087, 371] width 47 height 47
